Goal: Transaction & Acquisition: Purchase product/service

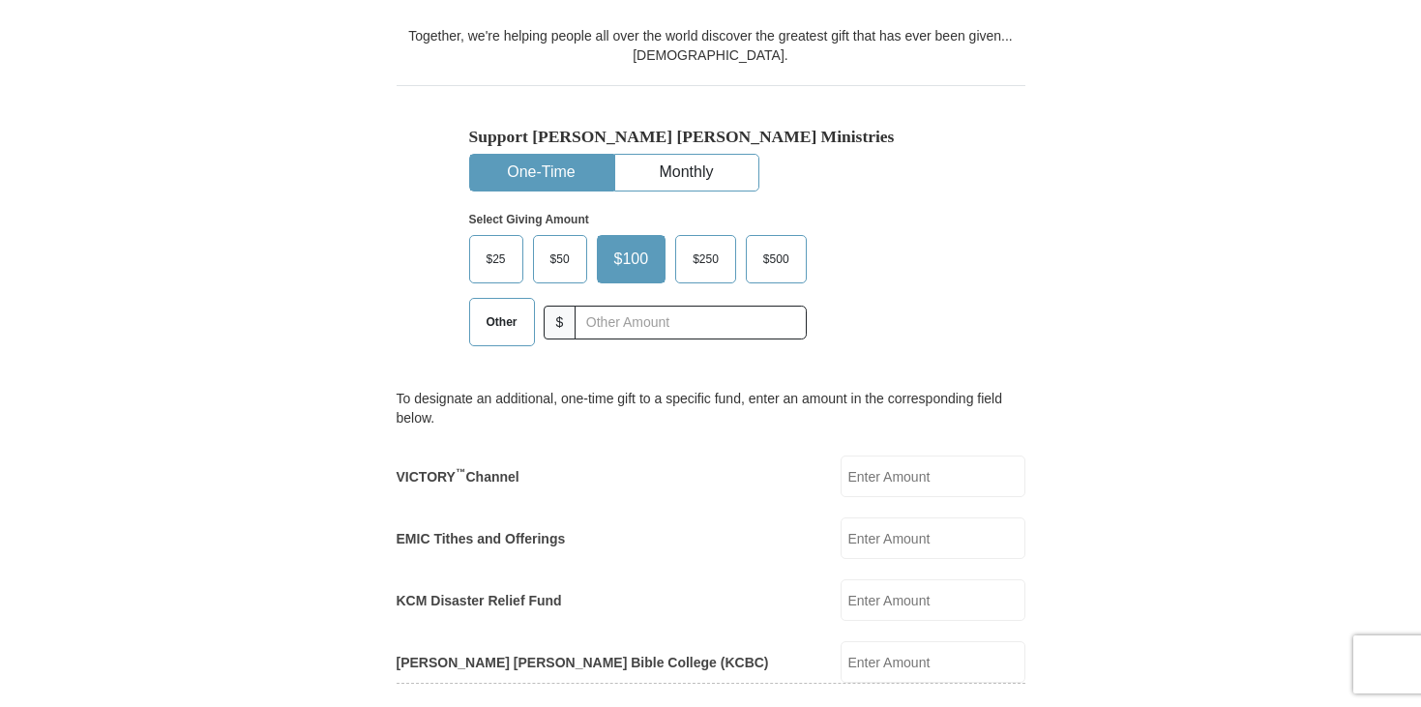
scroll to position [618, 0]
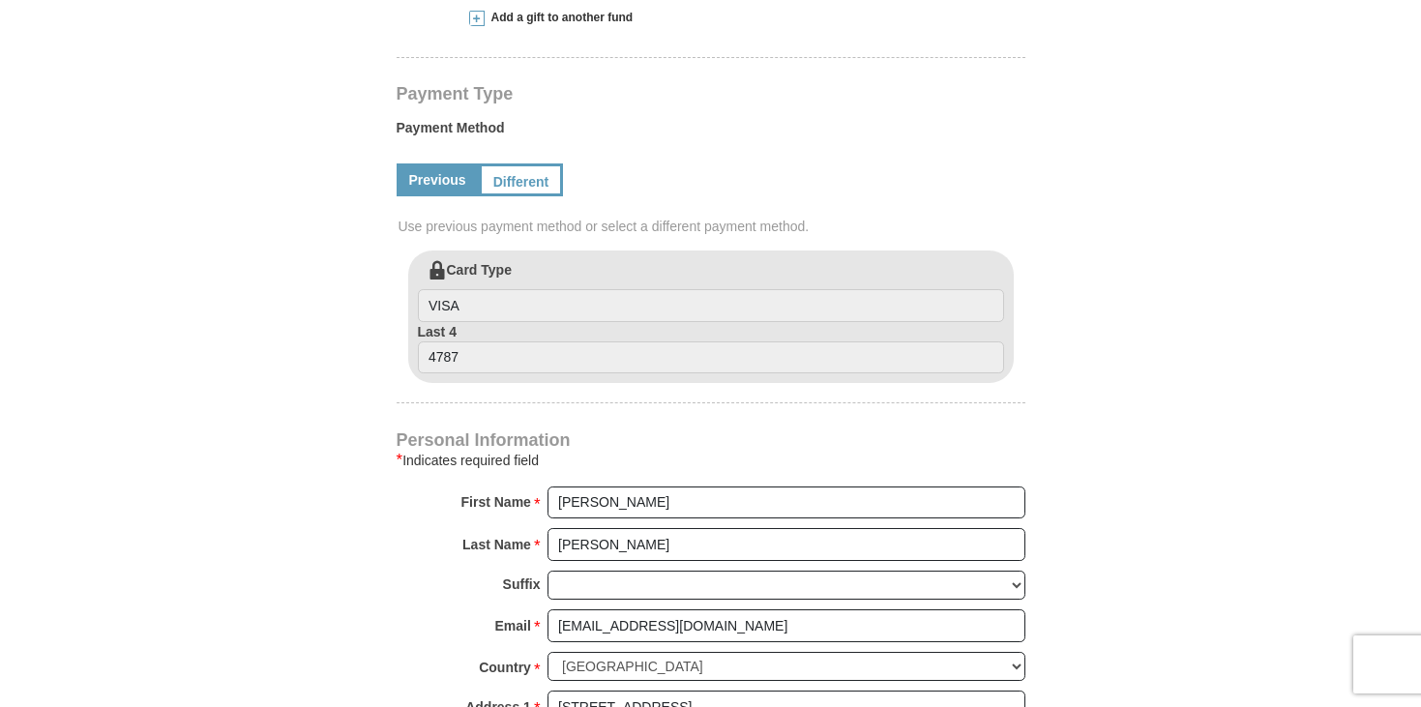
select select "ID"
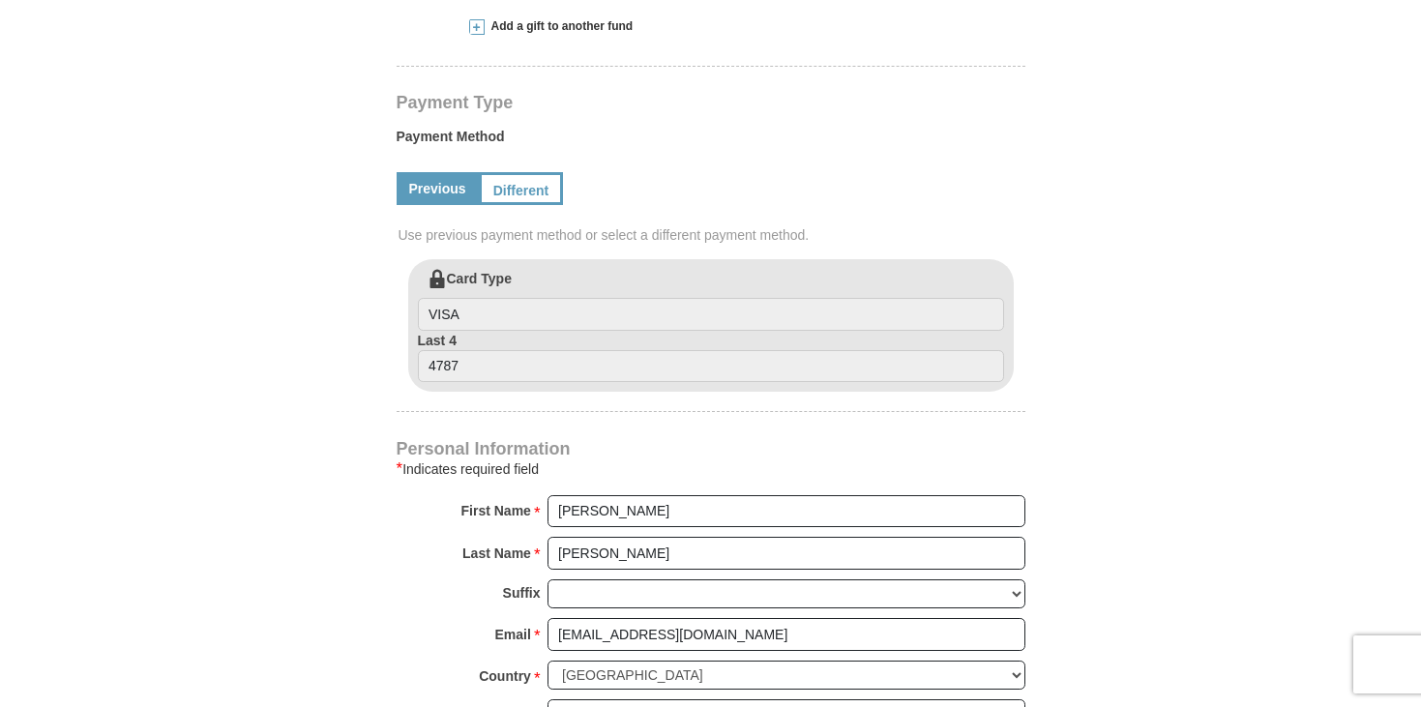
scroll to position [878, 0]
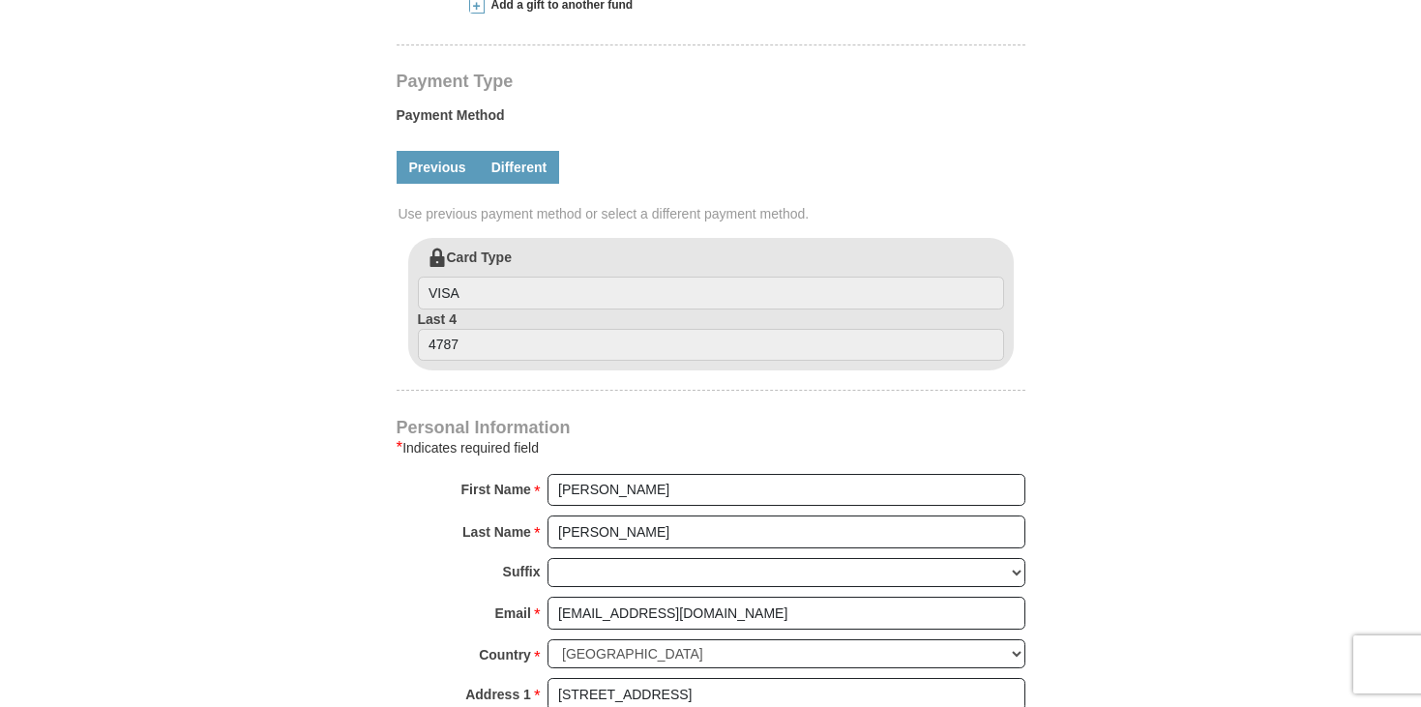
click at [518, 170] on link "Different" at bounding box center [519, 167] width 81 height 33
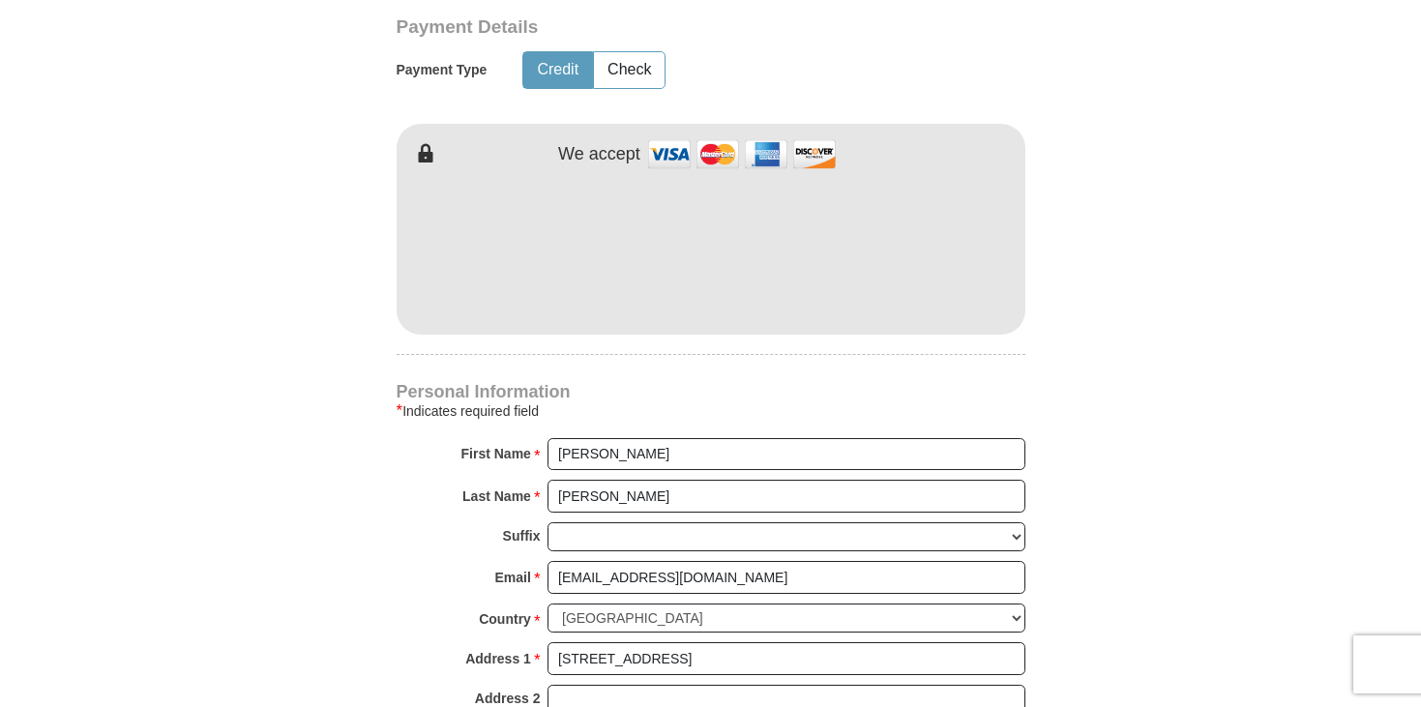
scroll to position [1111, 0]
click at [630, 67] on button "Check" at bounding box center [629, 69] width 71 height 36
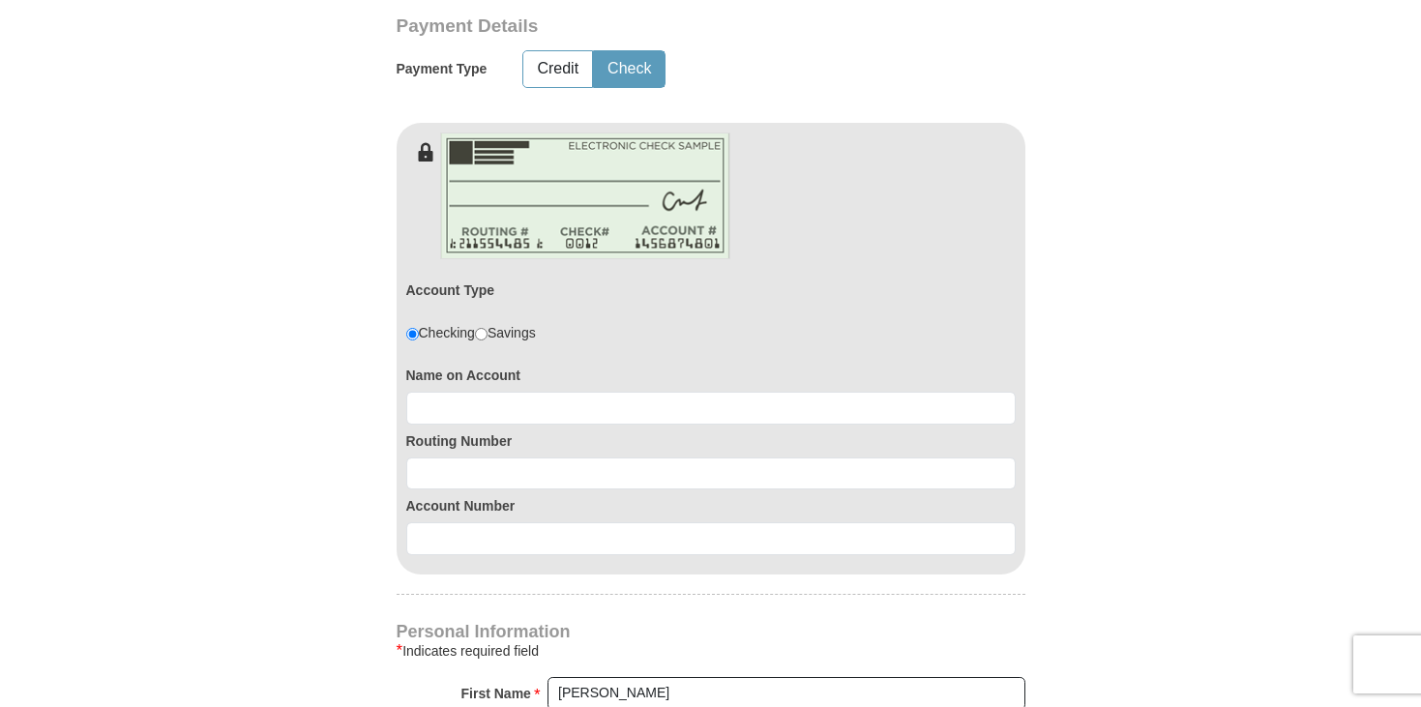
click at [630, 67] on button "Check" at bounding box center [629, 69] width 71 height 36
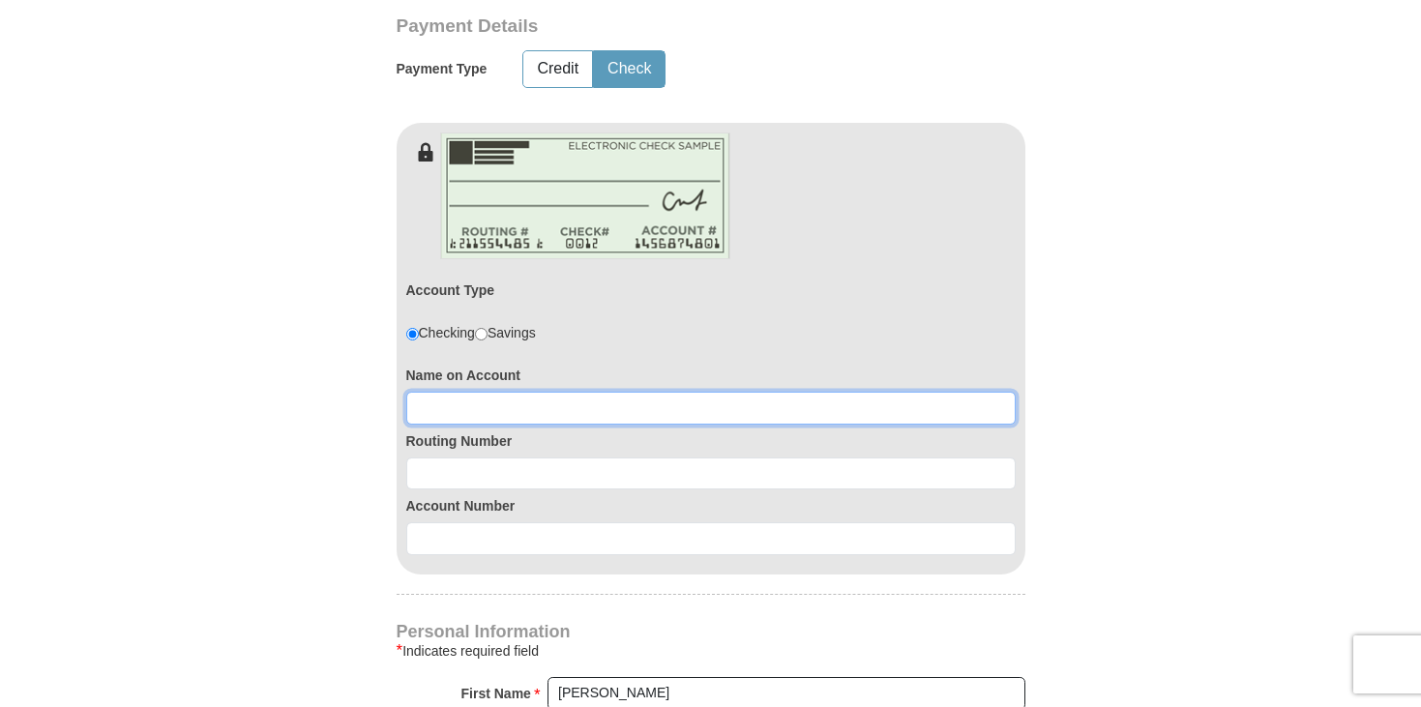
click at [572, 413] on input at bounding box center [711, 408] width 610 height 33
type input "[PERSON_NAME] [PERSON_NAME]"
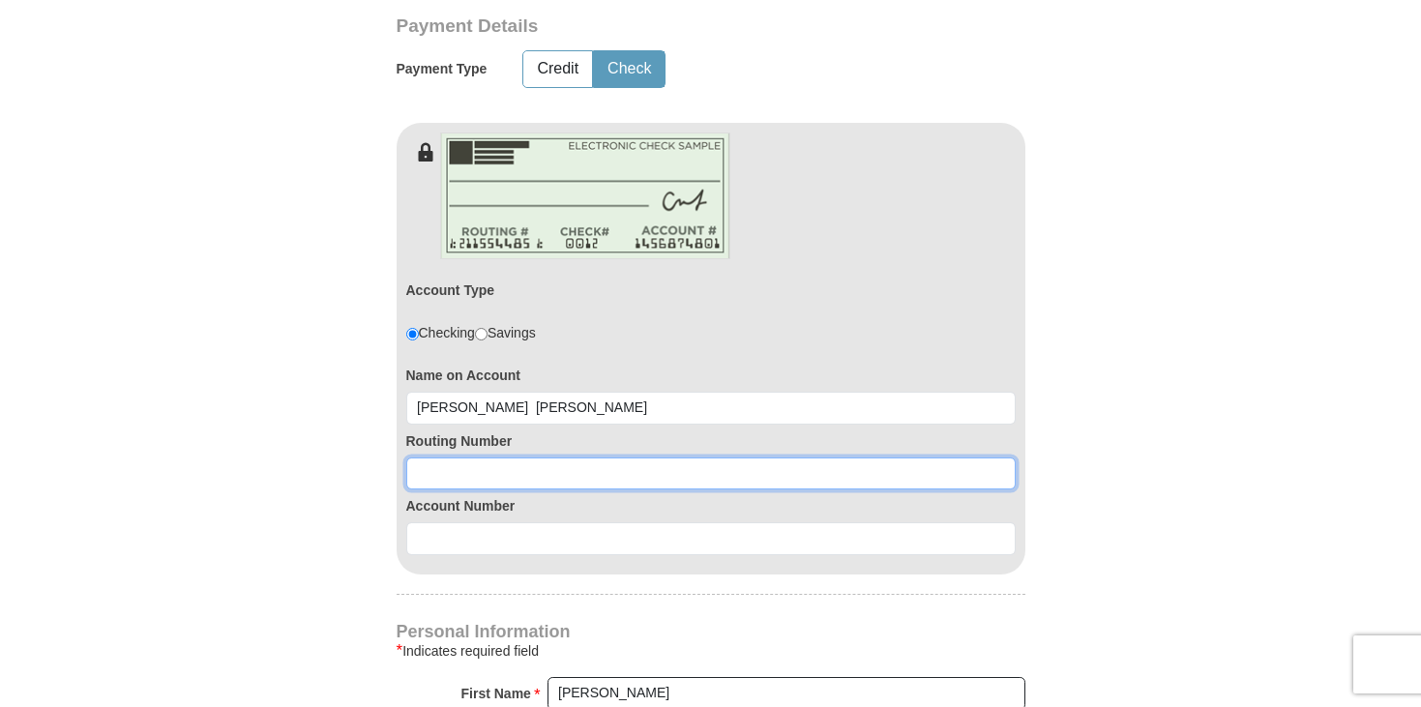
click at [563, 472] on input at bounding box center [711, 474] width 610 height 33
type input "124000054"
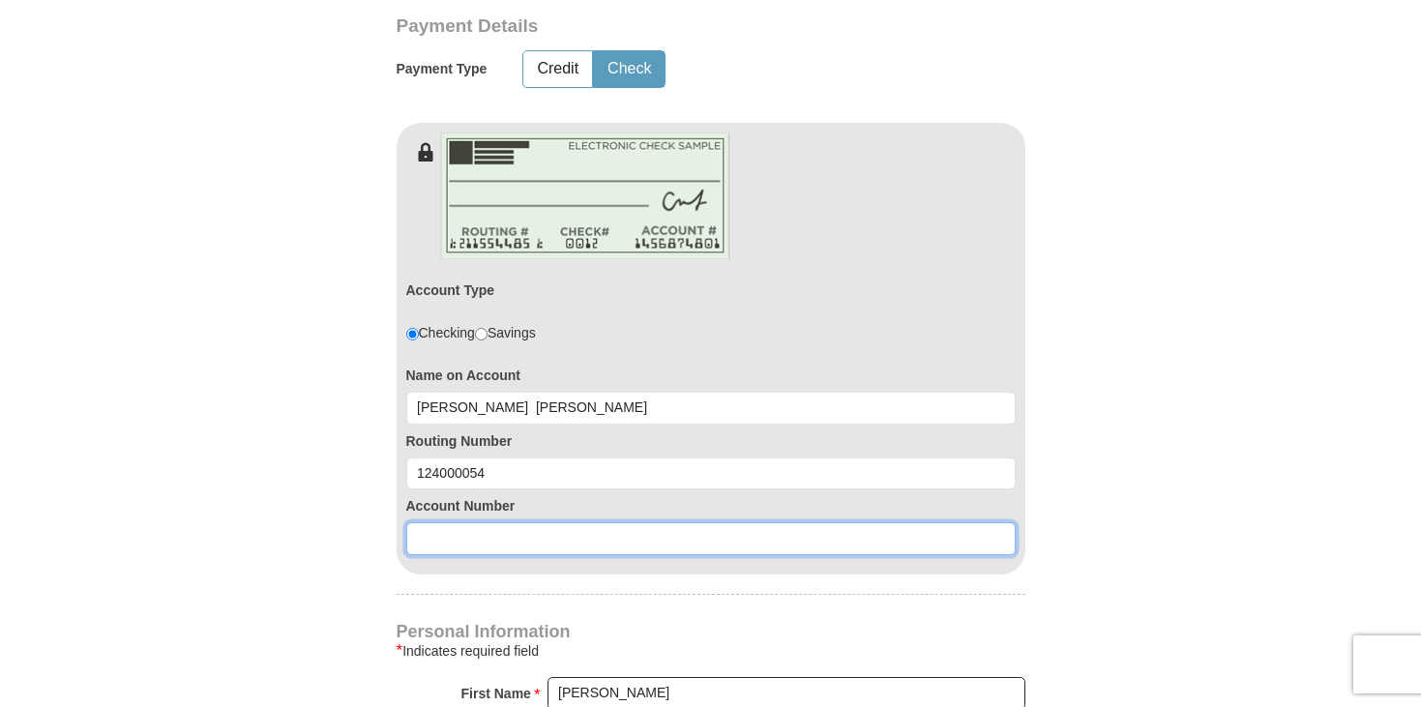
click at [583, 540] on input at bounding box center [711, 538] width 610 height 33
type input "419301056"
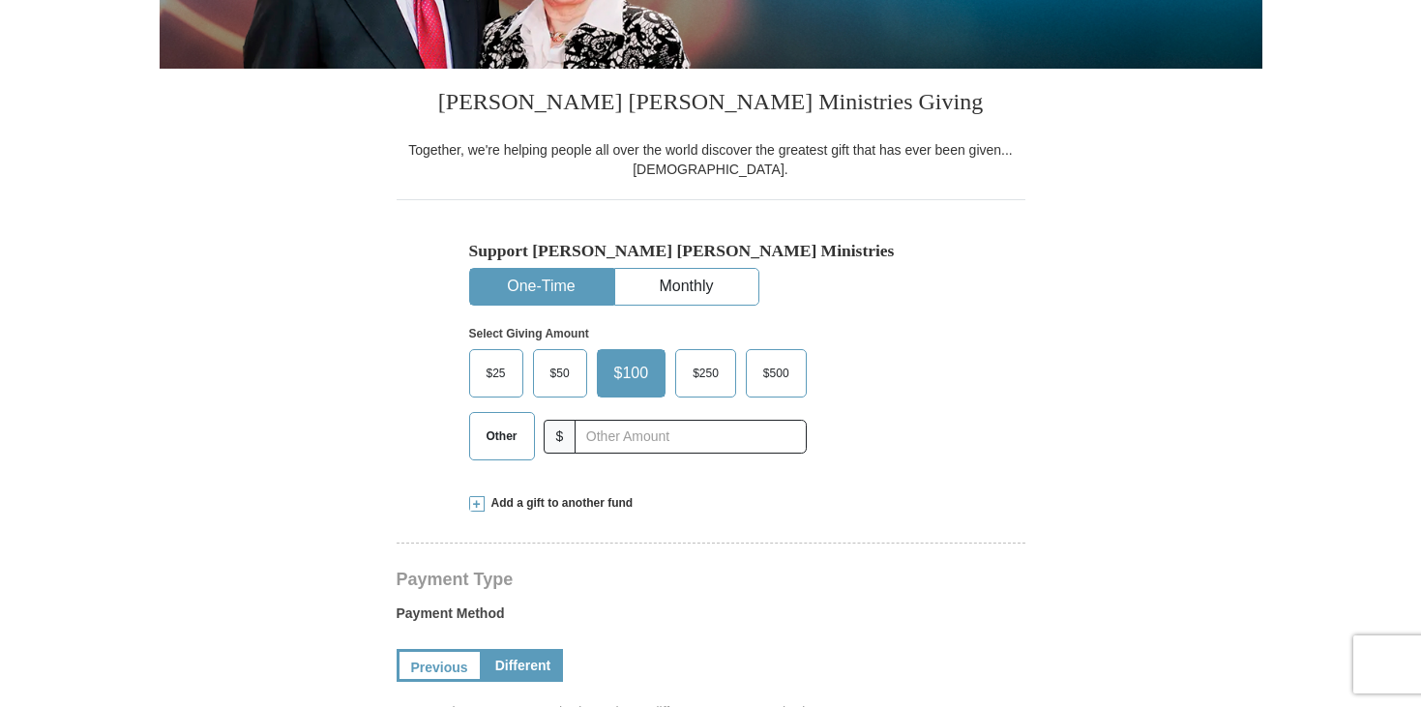
scroll to position [366, 0]
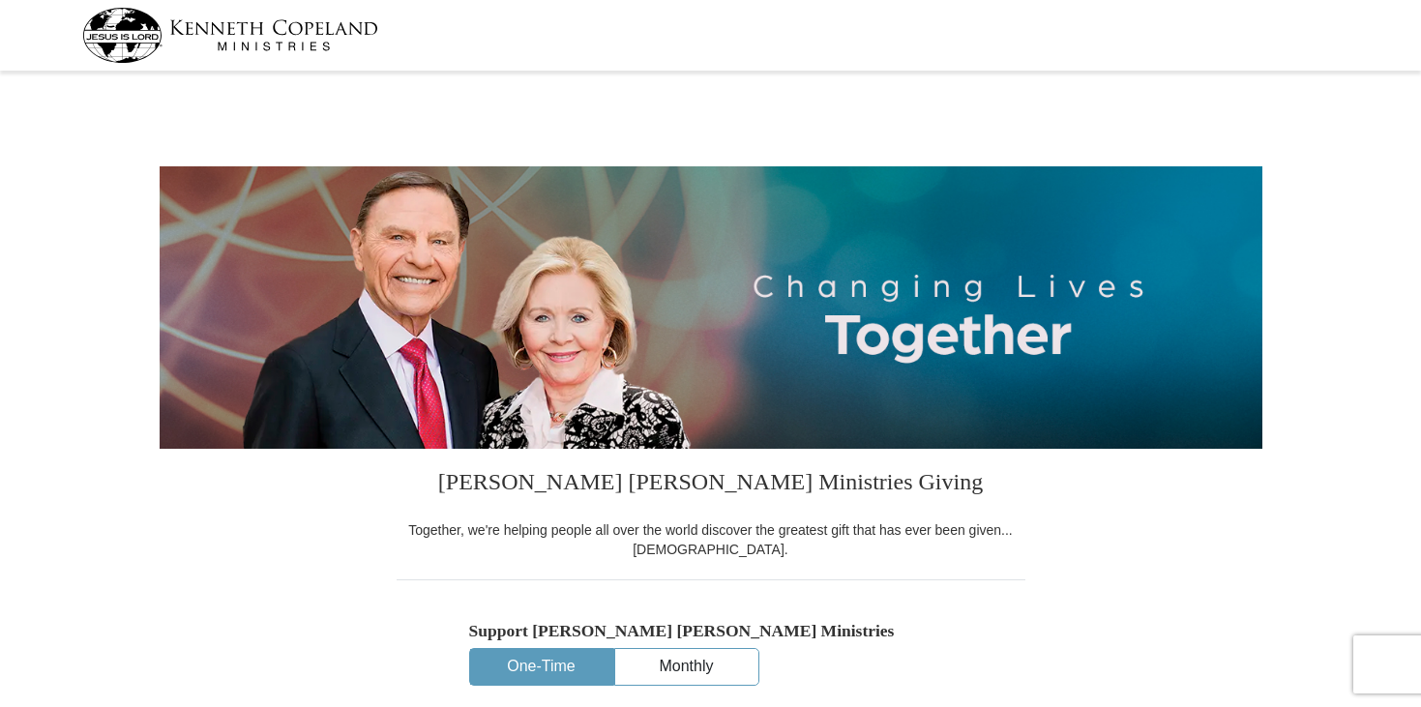
select select "ID"
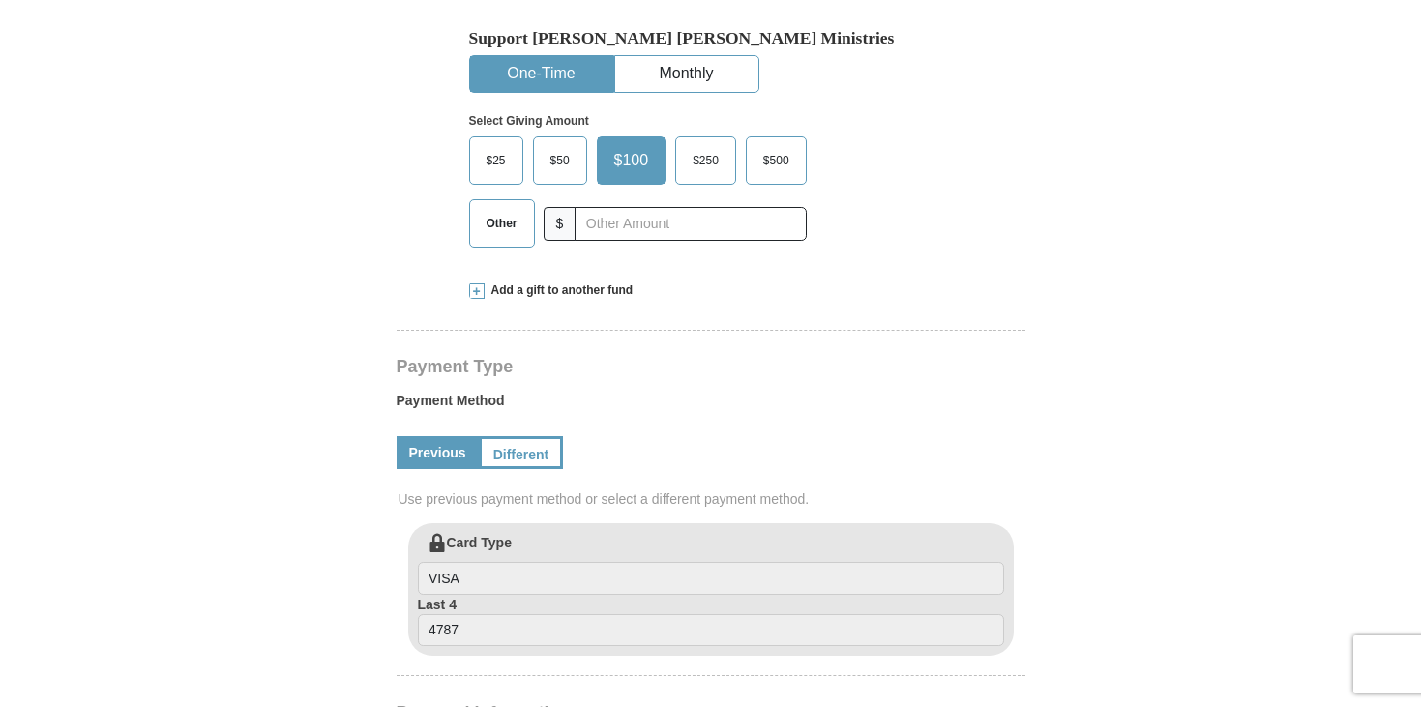
scroll to position [595, 0]
click at [501, 229] on span "Other" at bounding box center [502, 221] width 50 height 29
click at [0, 0] on input "Other" at bounding box center [0, 0] width 0 height 0
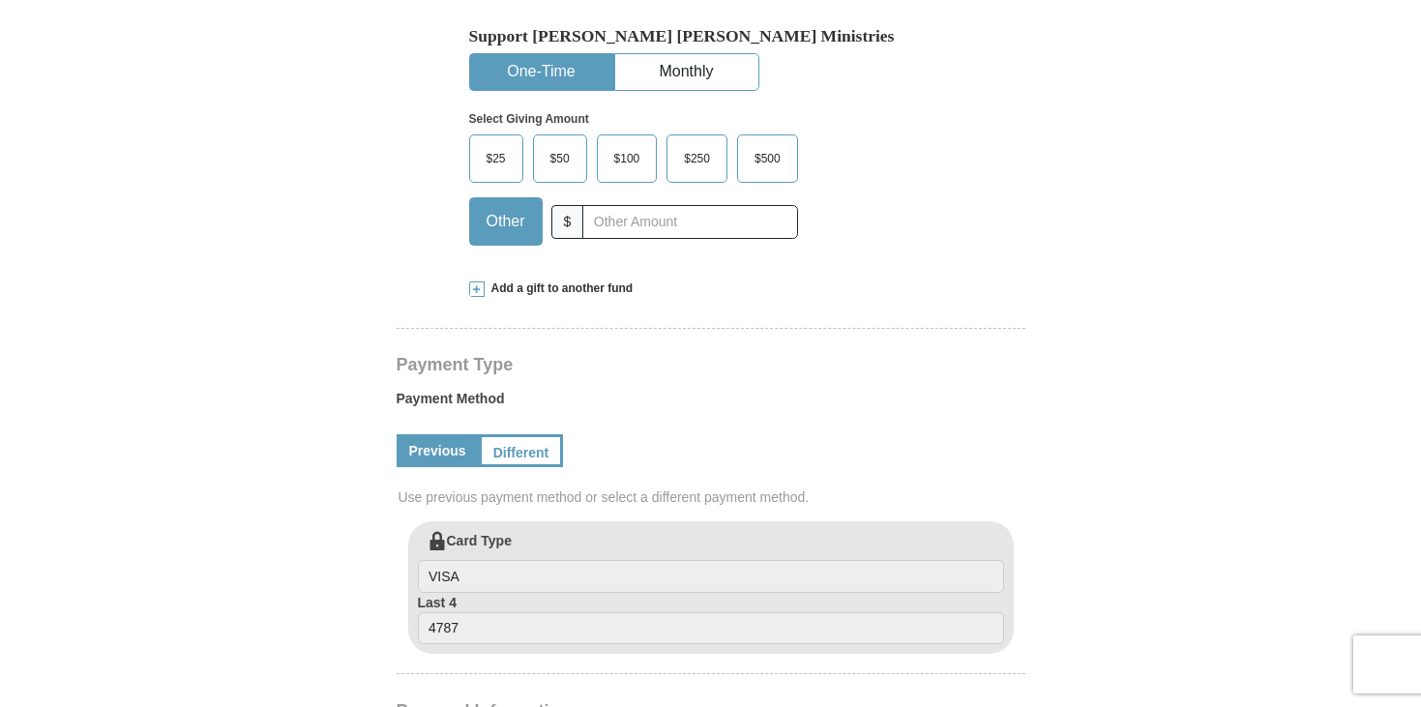
click at [509, 286] on span "Add a gift to another fund" at bounding box center [559, 289] width 149 height 16
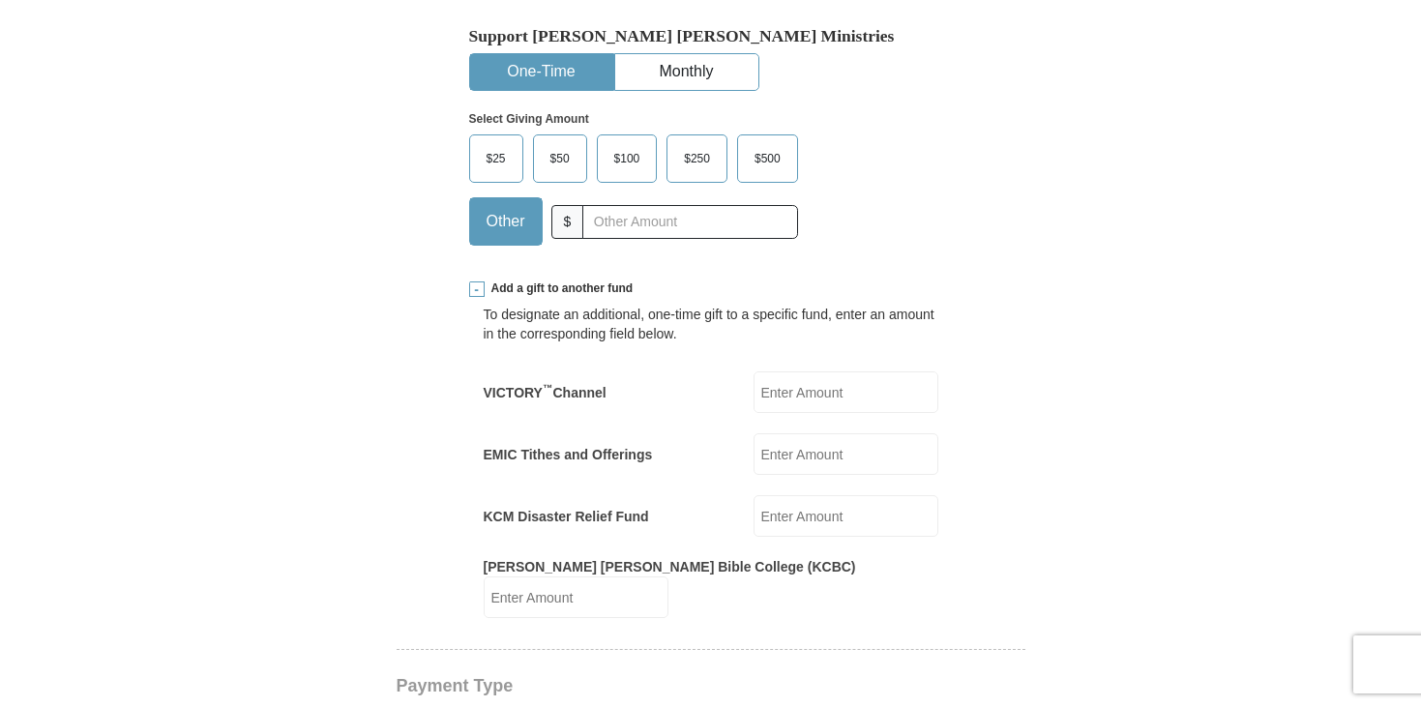
click at [669, 583] on input "[PERSON_NAME] [PERSON_NAME] Bible College (KCBC)" at bounding box center [576, 598] width 185 height 42
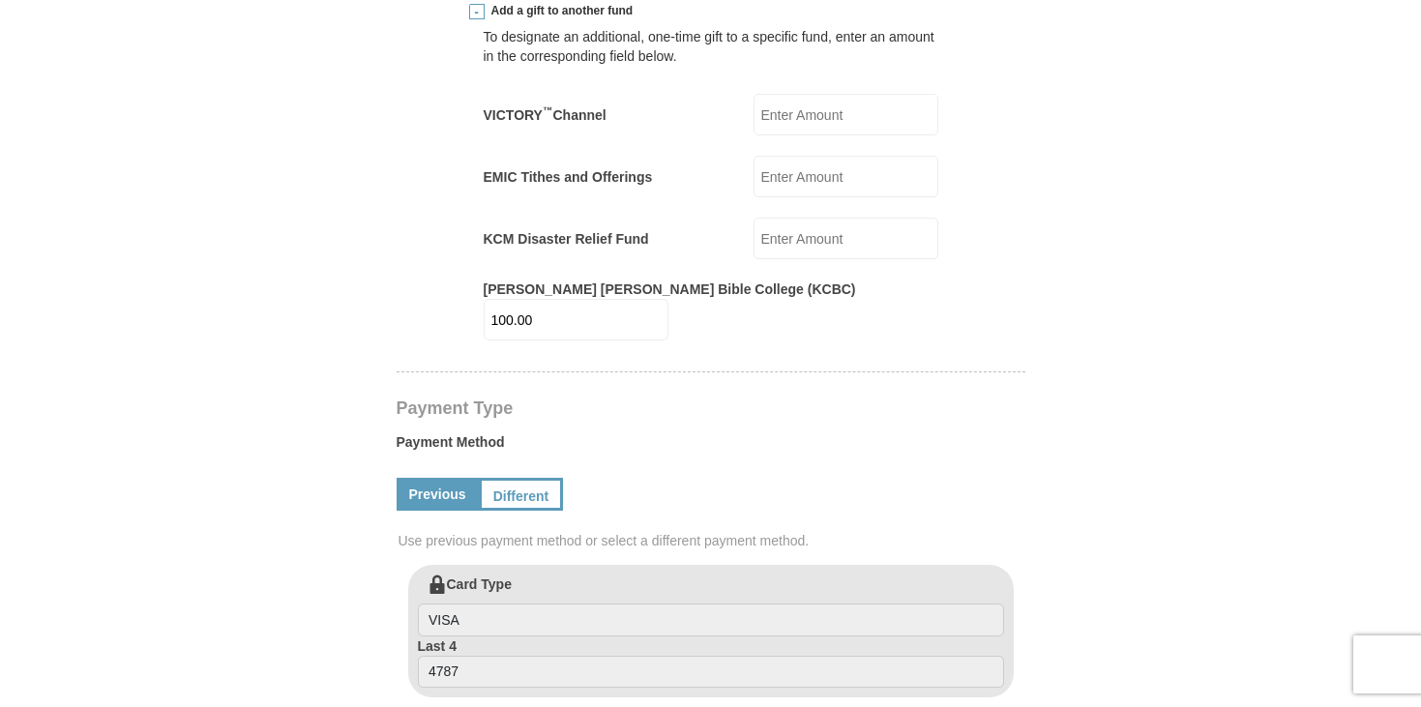
scroll to position [874, 0]
type input "100.00"
click at [515, 477] on link "Different" at bounding box center [519, 493] width 81 height 33
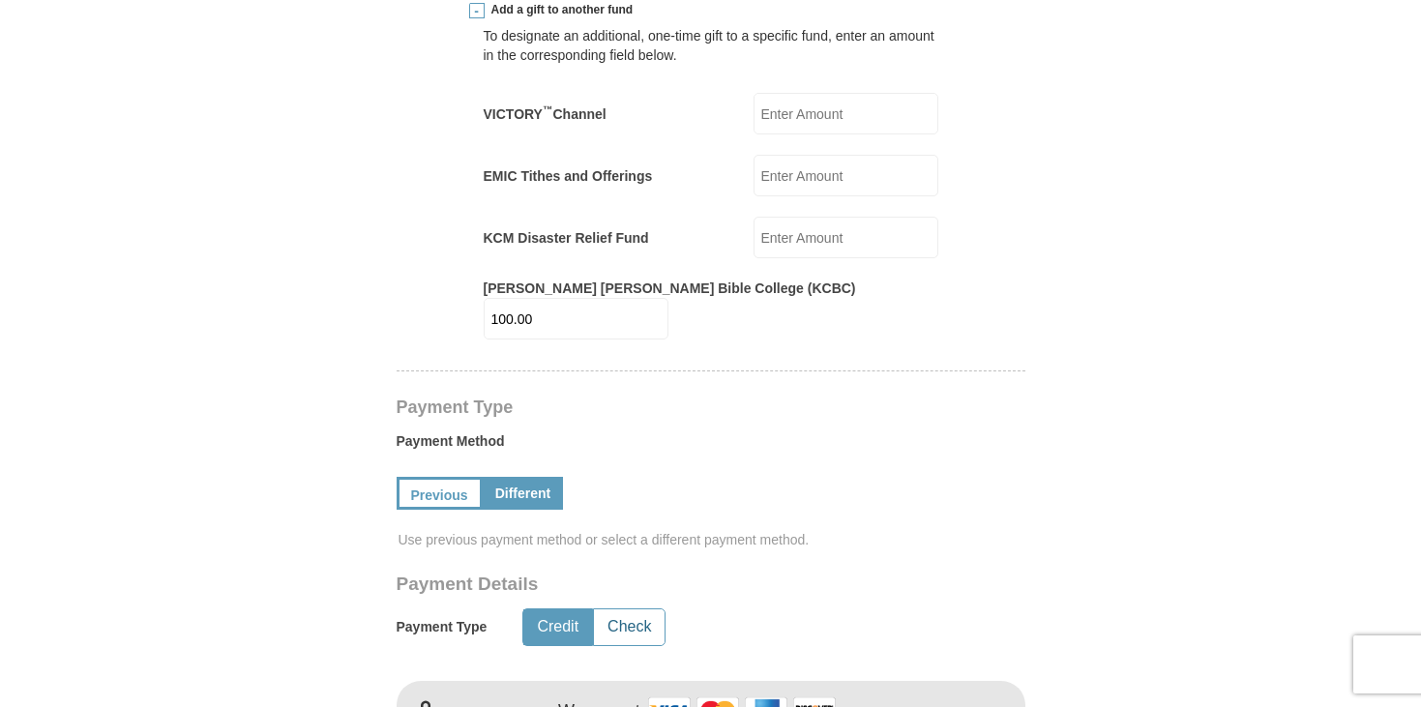
click at [633, 610] on button "Check" at bounding box center [629, 628] width 71 height 36
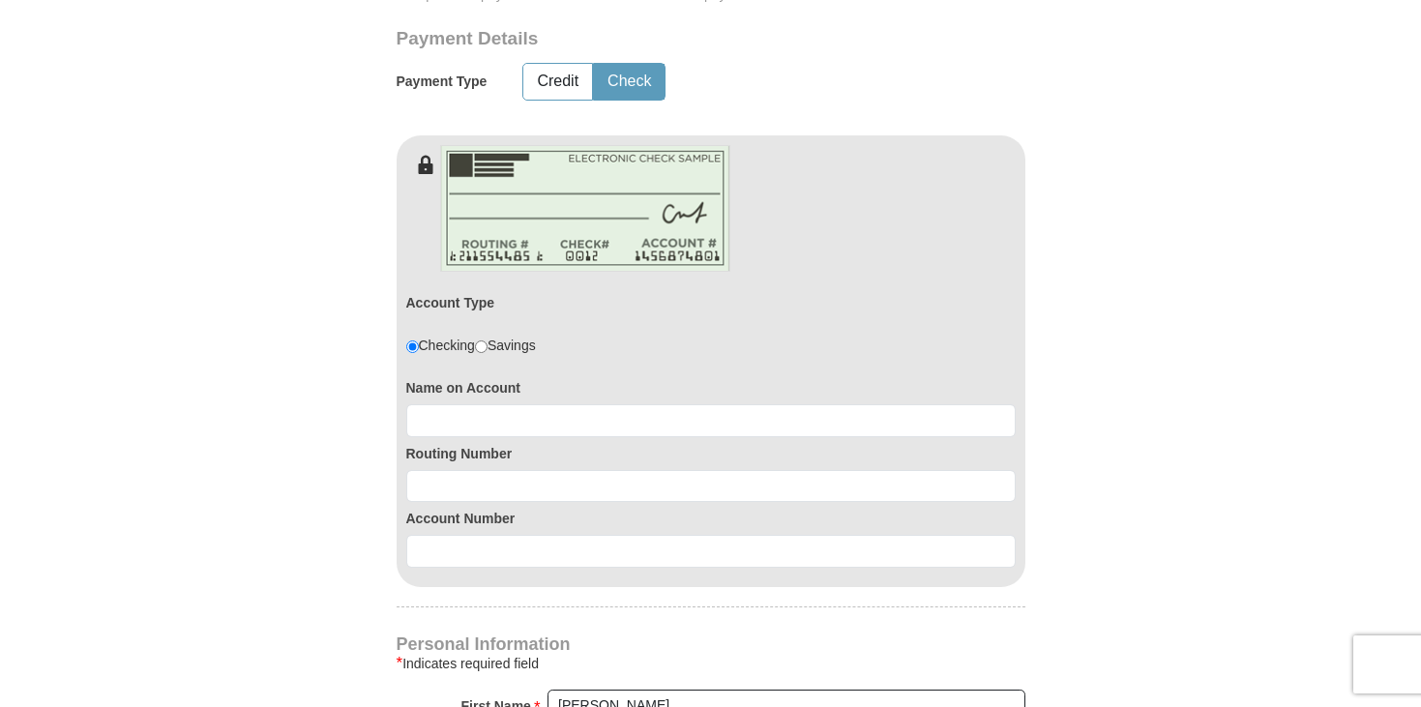
scroll to position [1420, 0]
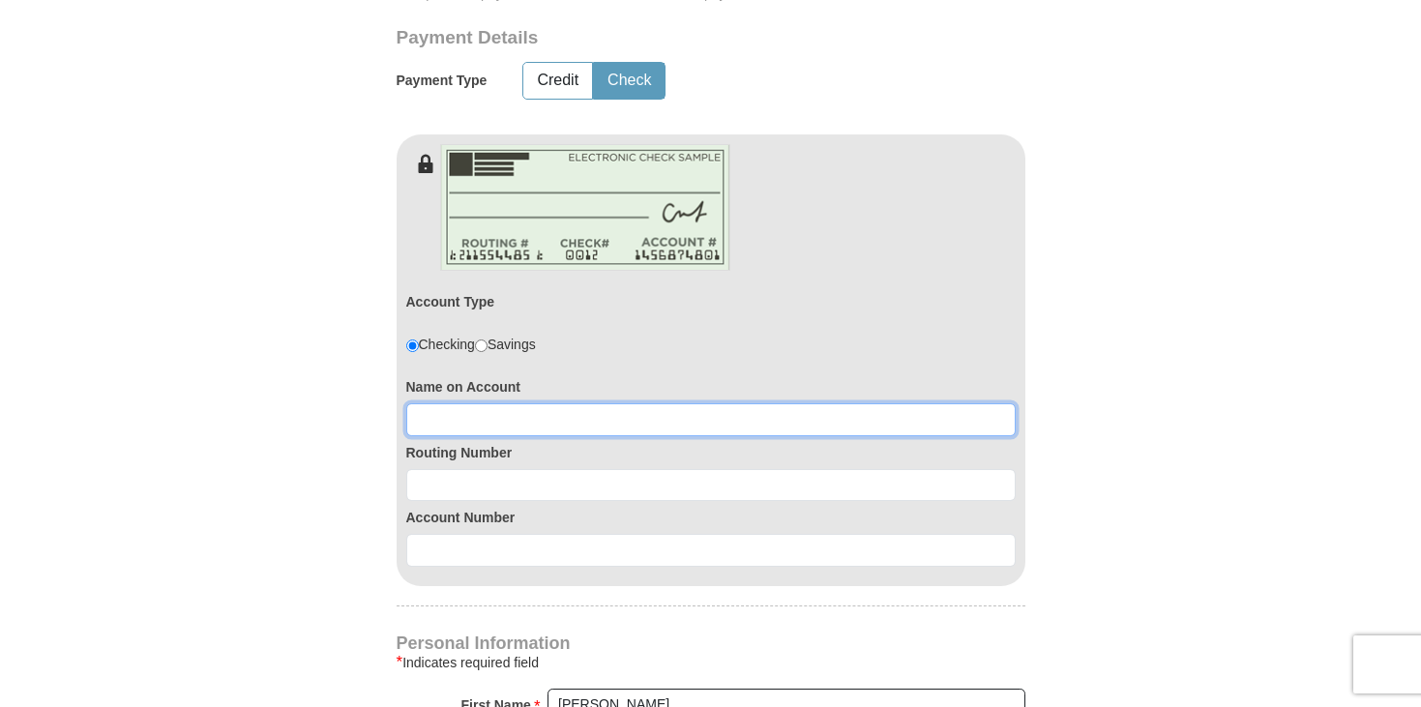
click at [613, 403] on input at bounding box center [711, 419] width 610 height 33
type input "Gary F Travis Shirley Travis"
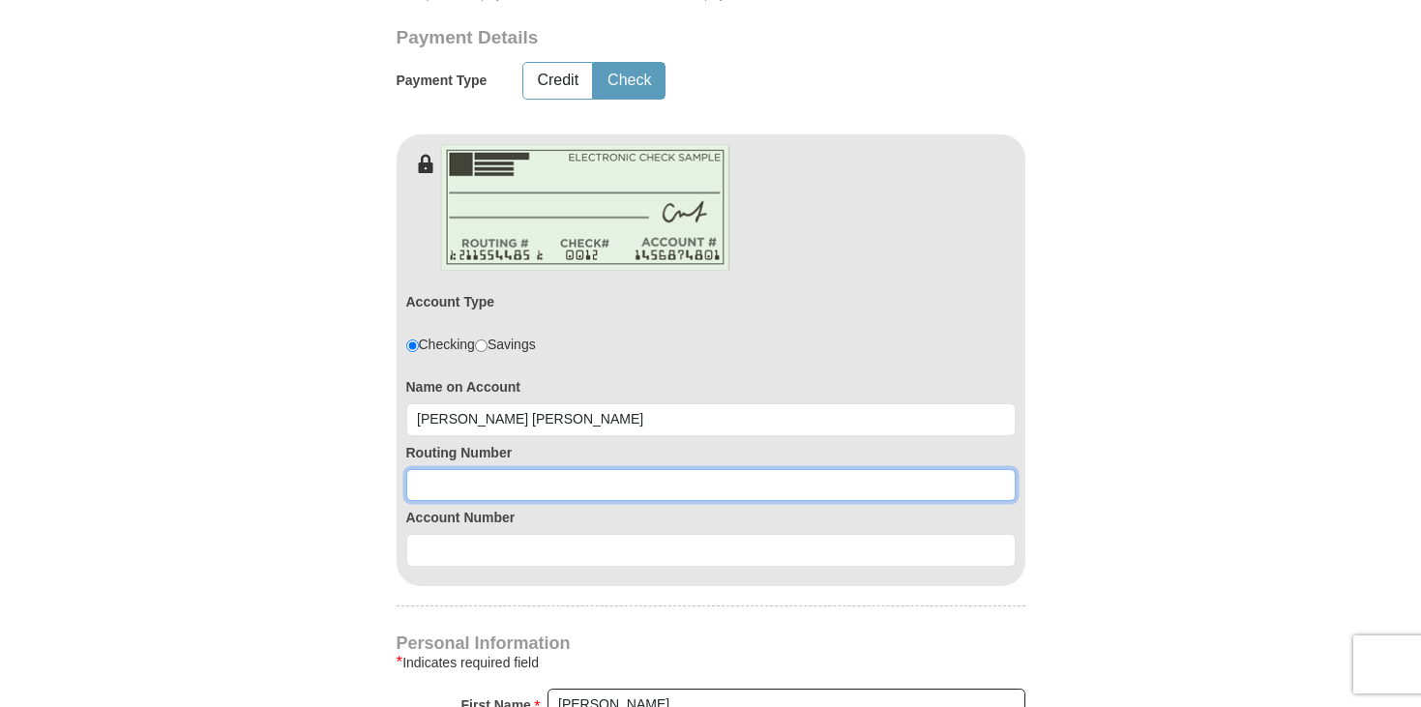
click at [593, 469] on input at bounding box center [711, 485] width 610 height 33
type input "124000054"
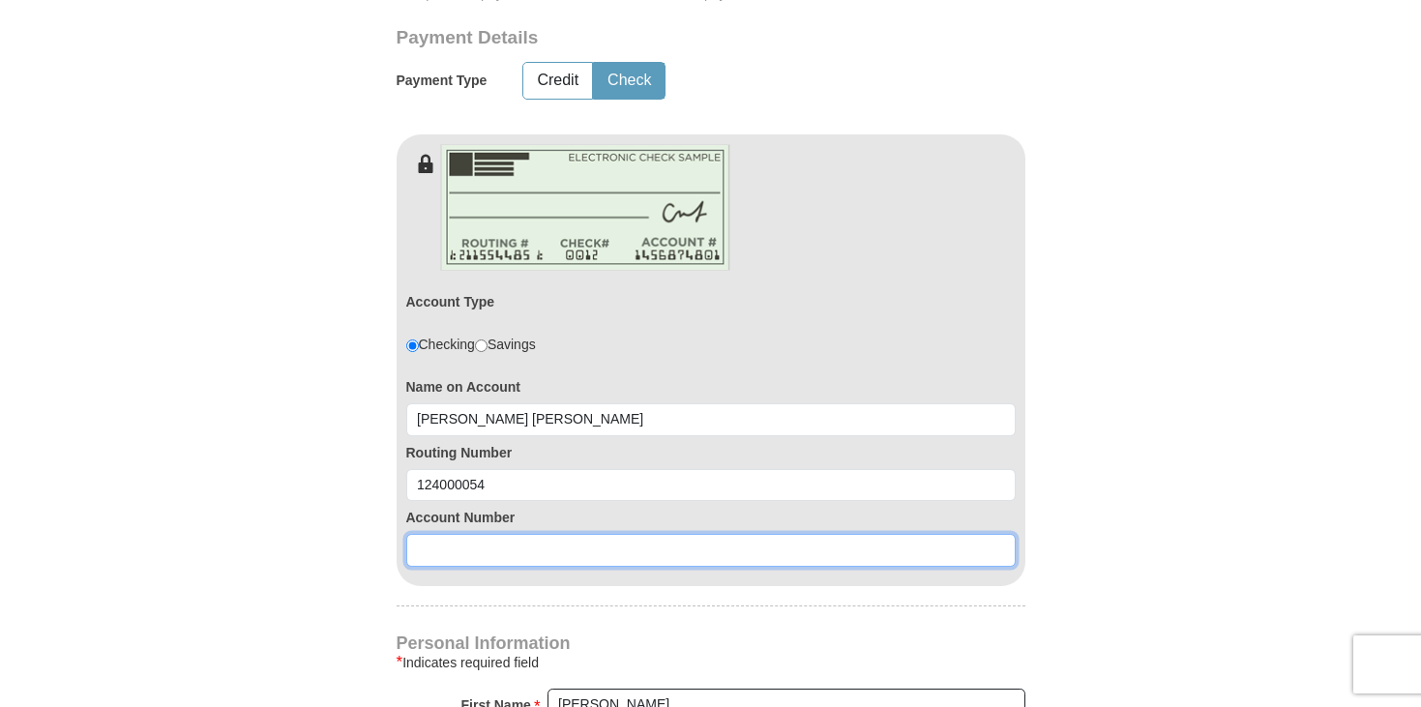
click at [588, 537] on input at bounding box center [711, 550] width 610 height 33
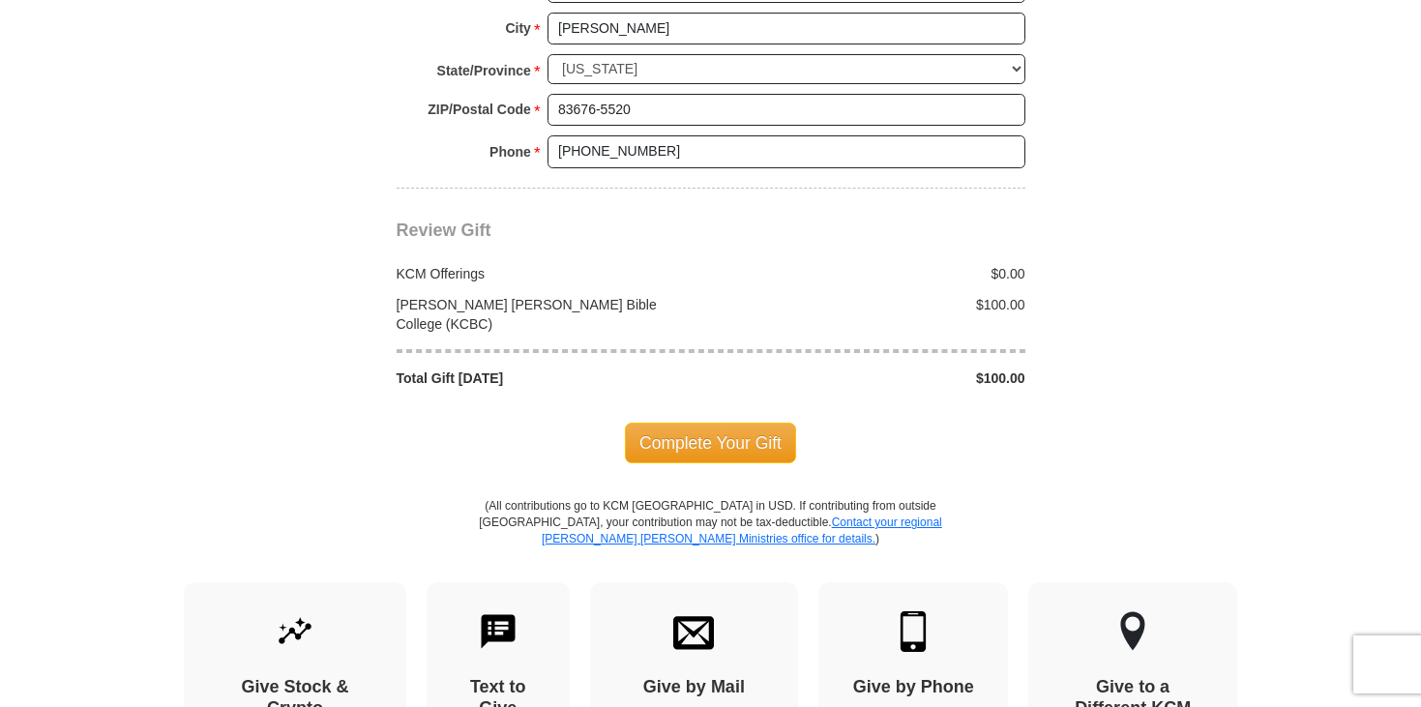
scroll to position [2389, 0]
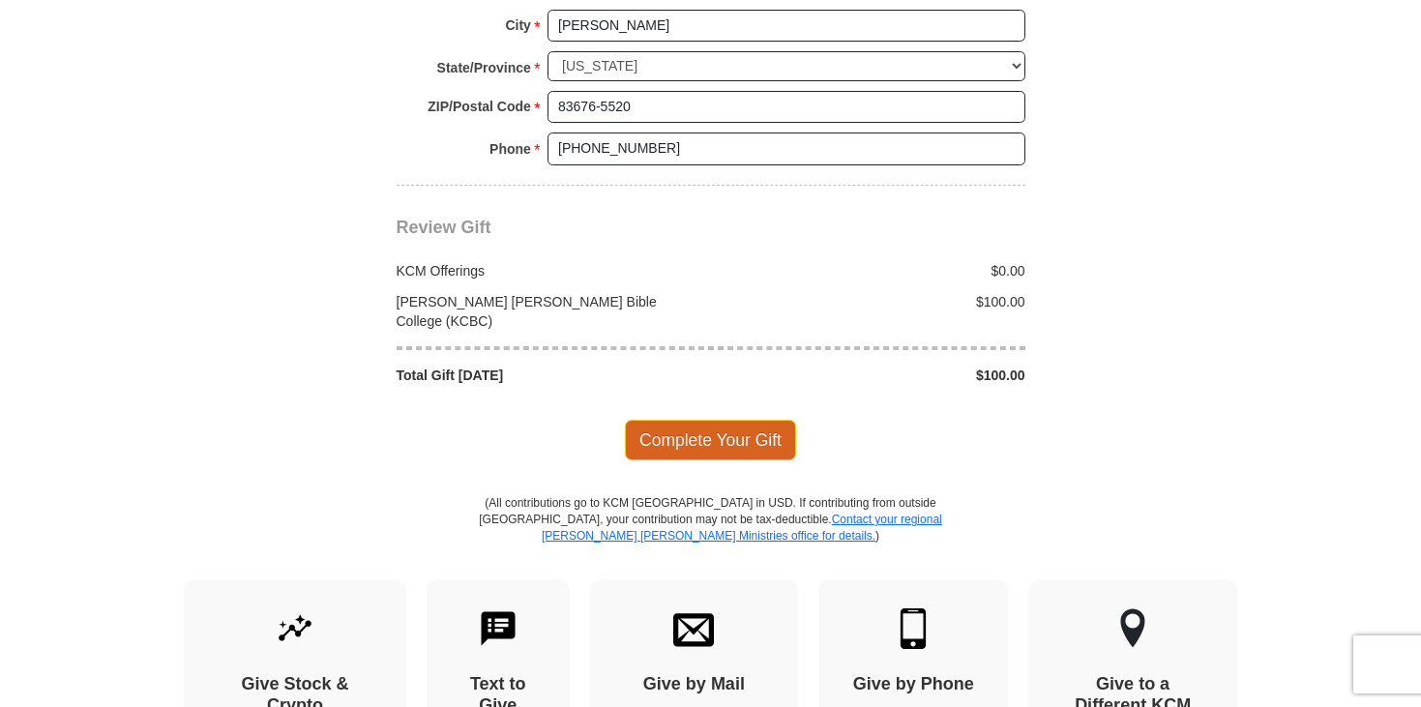
type input "419301056"
click at [726, 420] on span "Complete Your Gift" at bounding box center [710, 440] width 171 height 41
